Goal: Task Accomplishment & Management: Use online tool/utility

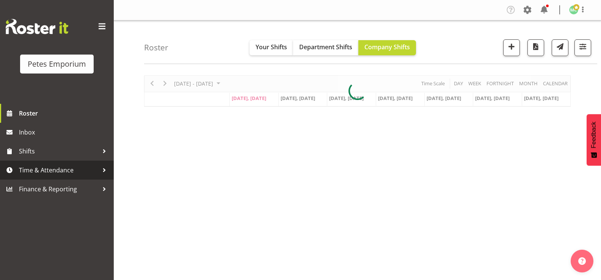
click at [94, 164] on link "Time & Attendance" at bounding box center [57, 170] width 114 height 19
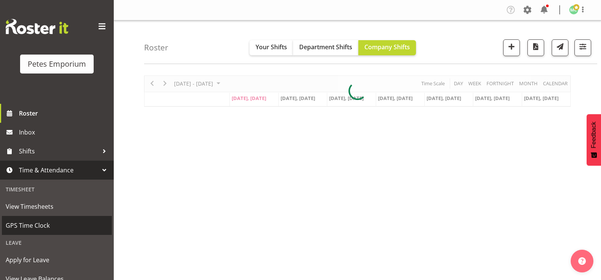
click at [77, 222] on span "GPS Time Clock" at bounding box center [57, 225] width 102 height 11
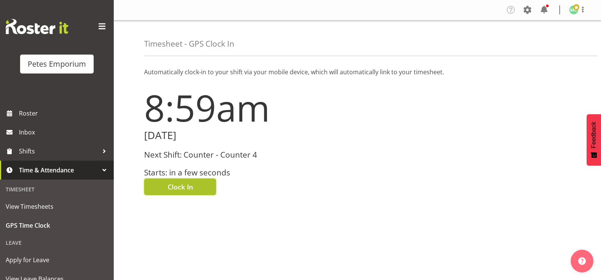
click at [192, 190] on span "Clock In" at bounding box center [180, 187] width 25 height 10
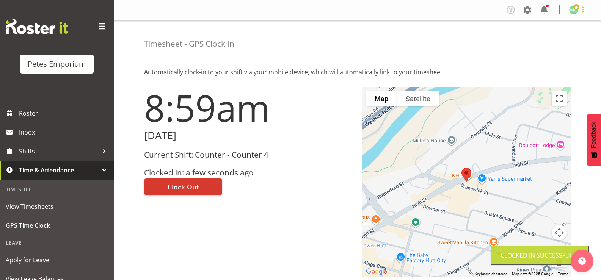
click at [580, 9] on span at bounding box center [582, 9] width 9 height 9
click at [570, 39] on link "Log Out" at bounding box center [551, 40] width 73 height 14
